Goal: Navigation & Orientation: Find specific page/section

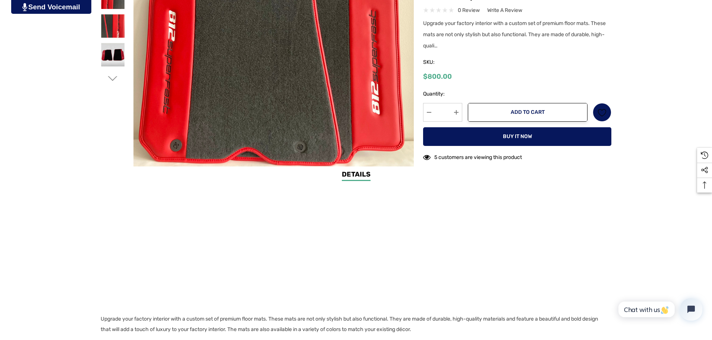
scroll to position [261, 0]
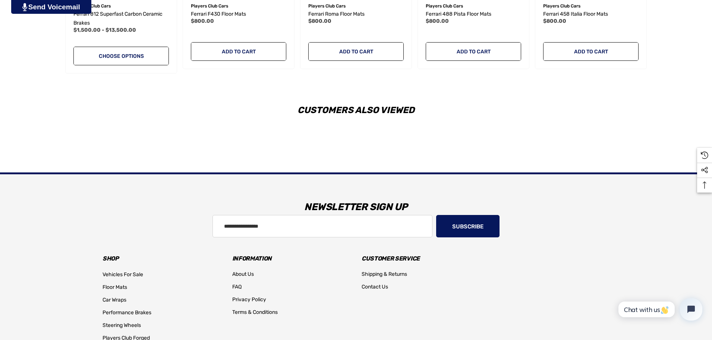
scroll to position [1086, 0]
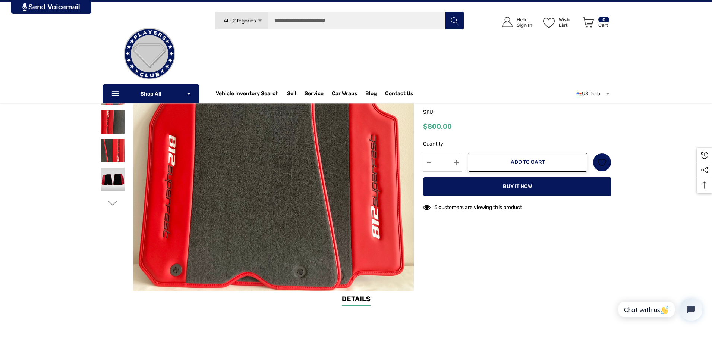
scroll to position [75, 0]
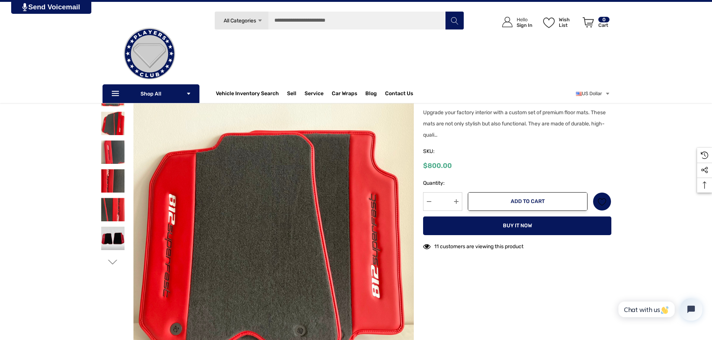
drag, startPoint x: 619, startPoint y: 159, endPoint x: 619, endPoint y: 152, distance: 6.3
click at [619, 157] on div "Home Floor Mats Ferrari 812 Superfast Floor Mats" at bounding box center [356, 200] width 712 height 306
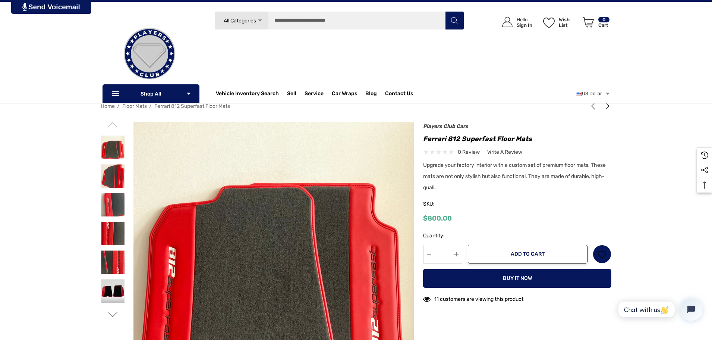
scroll to position [0, 0]
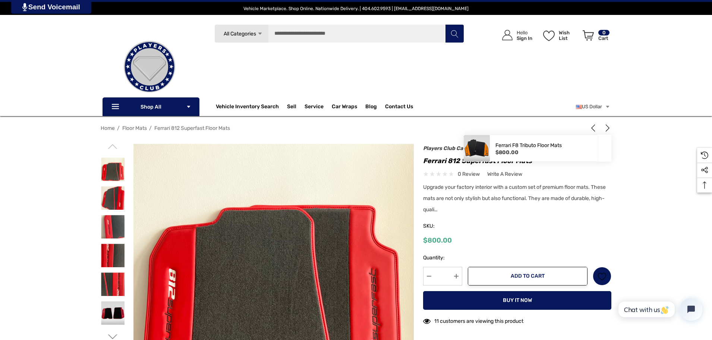
click at [608, 129] on icon "Next" at bounding box center [607, 127] width 7 height 7
